Goal: Find specific page/section: Find specific page/section

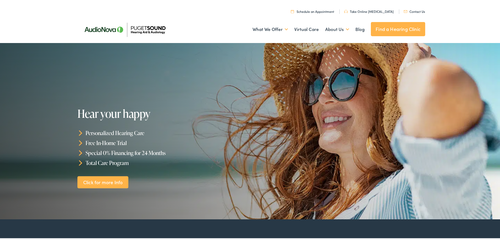
click at [394, 29] on link "Find a Hearing Clinic" at bounding box center [398, 28] width 54 height 14
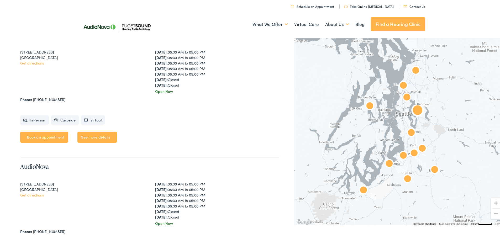
scroll to position [131, 0]
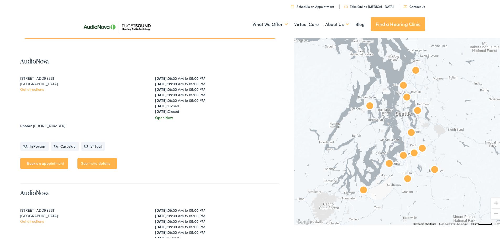
click at [493, 203] on button "Zoom in" at bounding box center [496, 202] width 11 height 11
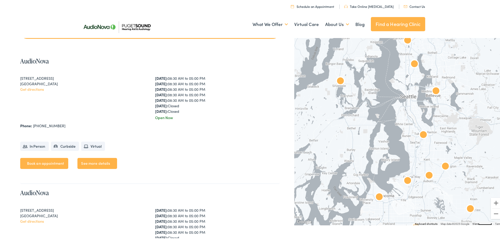
click at [378, 196] on img "AudioNova" at bounding box center [379, 196] width 17 height 17
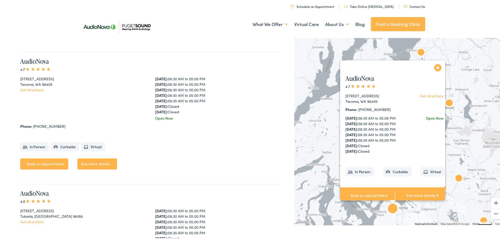
scroll to position [1588, 0]
